Goal: Task Accomplishment & Management: Manage account settings

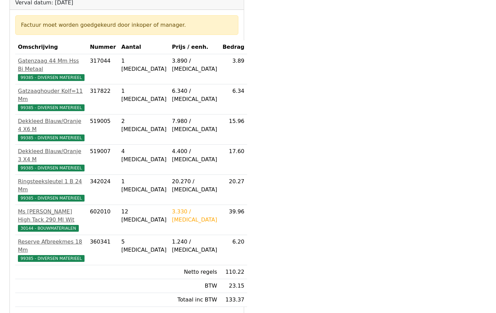
scroll to position [88, 0]
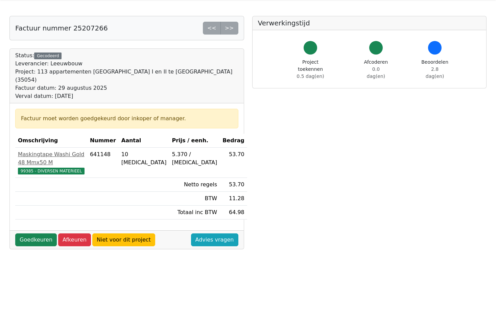
scroll to position [34, 0]
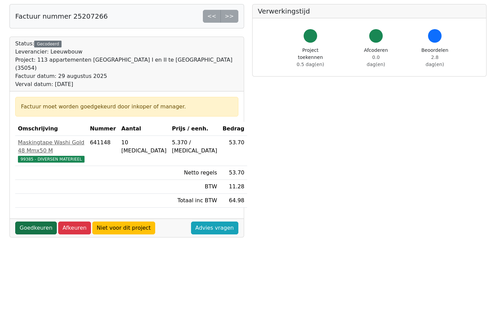
click at [33, 221] on link "Goedkeuren" at bounding box center [36, 227] width 42 height 13
